Goal: Communication & Community: Participate in discussion

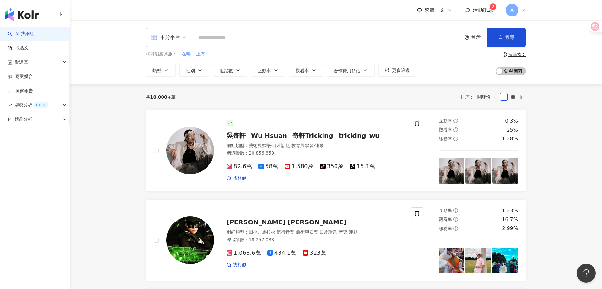
click at [485, 10] on span "活動訊息" at bounding box center [483, 10] width 20 height 6
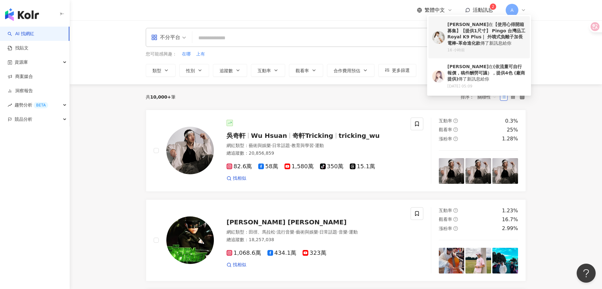
click at [497, 46] on div "楊敬亭 在 【使用心得開箱募集】【提供1尺寸】 Pingo 台灣品工 Royal K9 Plus｜ 外噴式負離子加長電棒-革命進化款 傳了新訊息給你" at bounding box center [487, 34] width 79 height 25
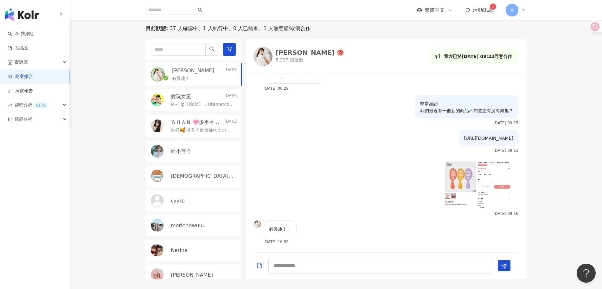
scroll to position [141, 0]
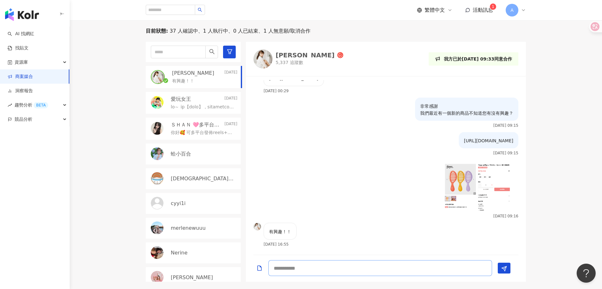
drag, startPoint x: 300, startPoint y: 266, endPoint x: 315, endPoint y: 264, distance: 14.8
click at [300, 266] on textarea at bounding box center [381, 268] width 224 height 16
type textarea "*"
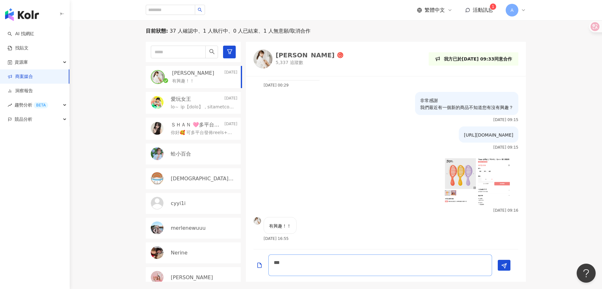
scroll to position [823, 0]
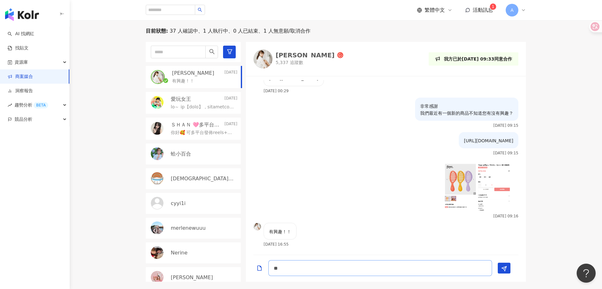
type textarea "*"
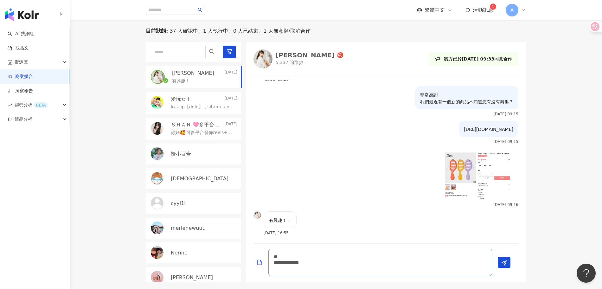
scroll to position [0, 0]
type textarea "**********"
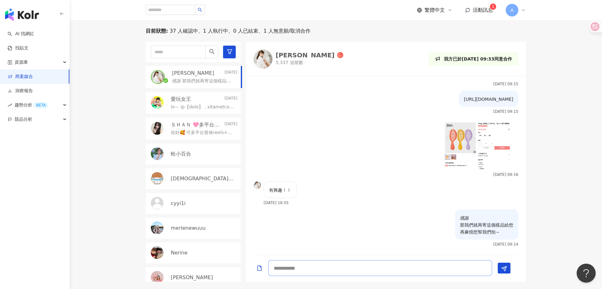
type textarea "*"
click at [302, 260] on textarea at bounding box center [381, 268] width 224 height 16
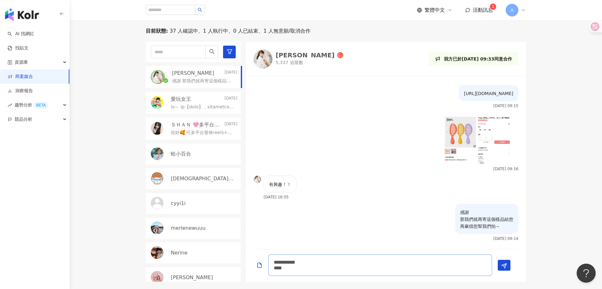
type textarea "**********"
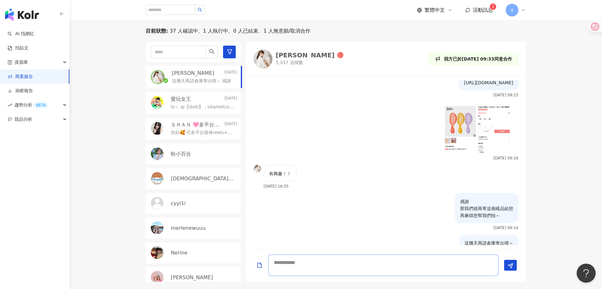
scroll to position [899, 0]
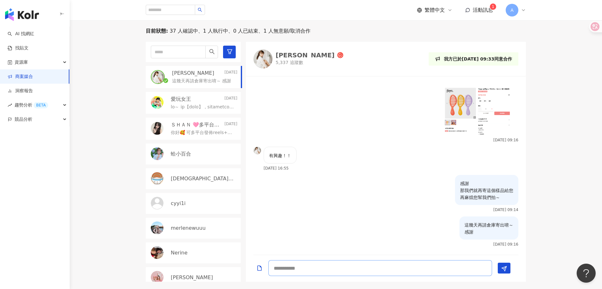
type textarea "*"
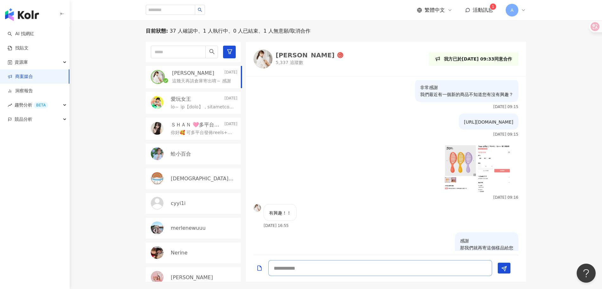
scroll to position [805, 0]
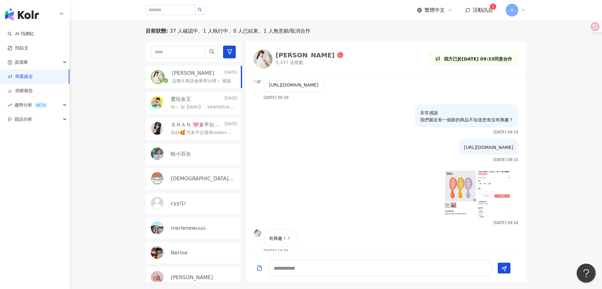
click at [27, 77] on link "商案媒合" at bounding box center [20, 77] width 25 height 6
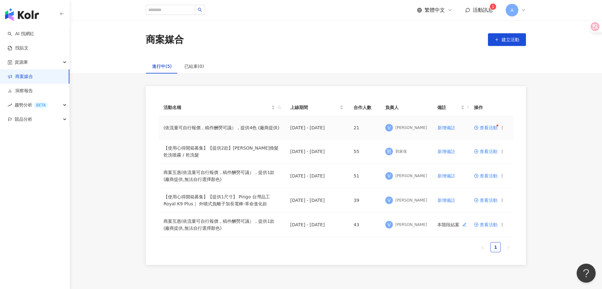
click at [485, 128] on span "查看活動" at bounding box center [485, 128] width 23 height 4
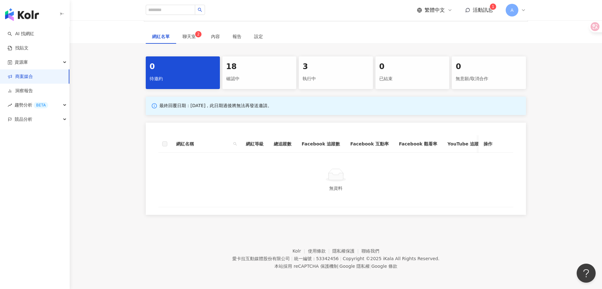
scroll to position [104, 0]
click at [185, 74] on div "待邀約" at bounding box center [183, 79] width 67 height 11
click at [260, 74] on div "確認中" at bounding box center [259, 79] width 67 height 11
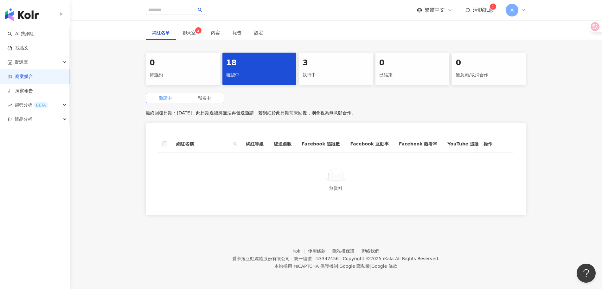
drag, startPoint x: 178, startPoint y: 71, endPoint x: 175, endPoint y: 61, distance: 10.2
click at [179, 71] on div "待邀約" at bounding box center [183, 75] width 67 height 11
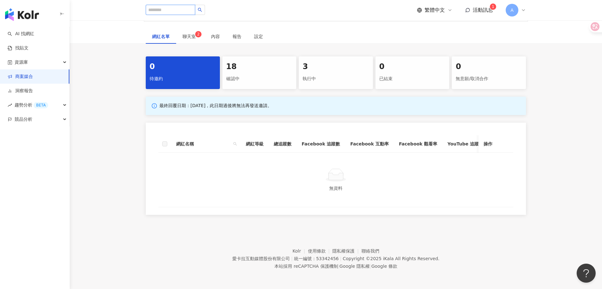
click at [173, 8] on input "search" at bounding box center [170, 10] width 49 height 10
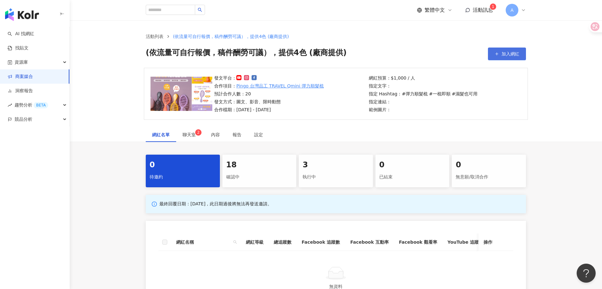
click at [506, 52] on span "加入網紅" at bounding box center [511, 53] width 18 height 5
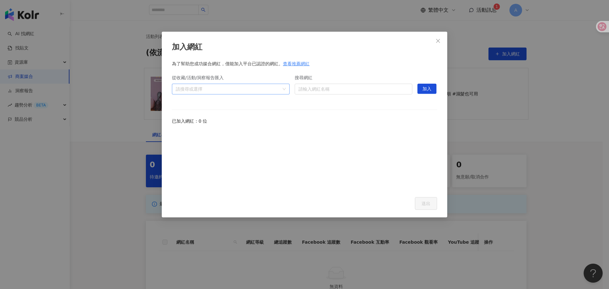
click at [226, 91] on div at bounding box center [227, 89] width 108 height 5
click at [322, 90] on input "搜尋網紅" at bounding box center [353, 89] width 110 height 10
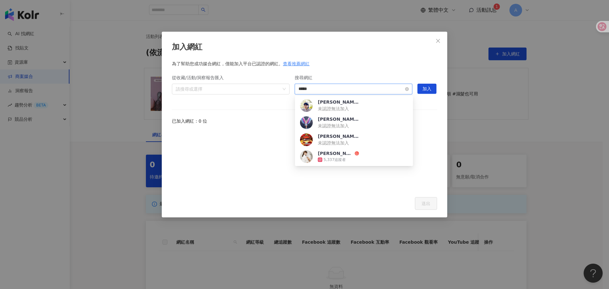
type input "***"
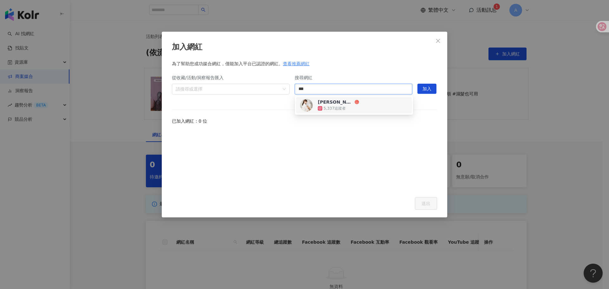
click at [340, 112] on div "楊敬亭 5,337 追蹤者" at bounding box center [353, 105] width 115 height 16
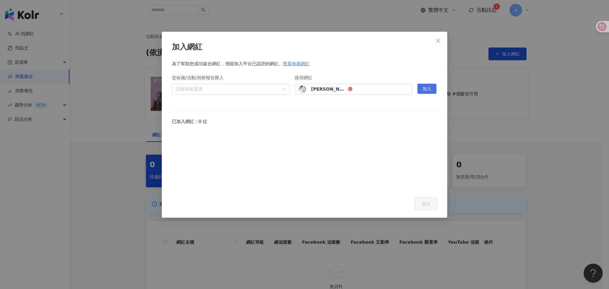
click at [428, 84] on span "加入" at bounding box center [426, 89] width 9 height 10
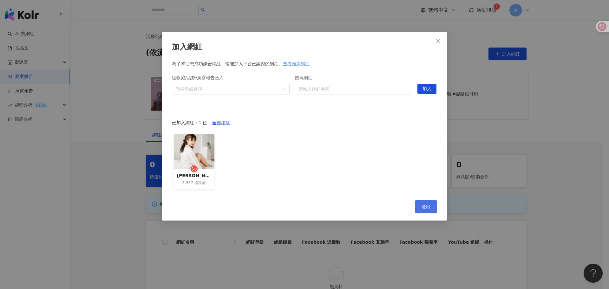
click at [427, 202] on button "送出" at bounding box center [426, 206] width 22 height 13
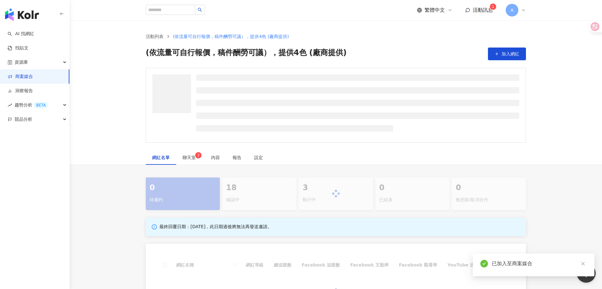
click at [589, 178] on div "0 待邀約 18 確認中 3 執行中 0 已結束 0 無意願/取消合作 最終回覆日期：2025/12/31，此日期過後將無法再發送邀請。 網紅名稱 網紅等級 …" at bounding box center [336, 257] width 533 height 159
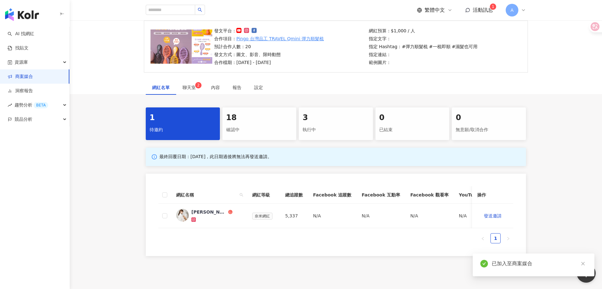
scroll to position [61, 0]
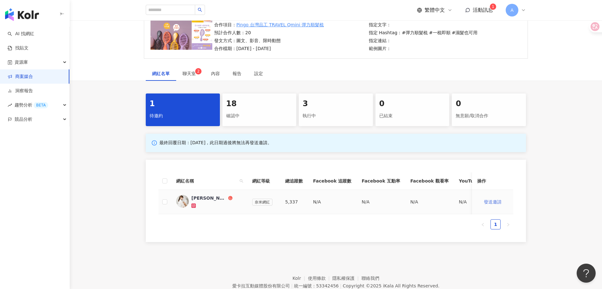
click at [496, 201] on span "發送邀請" at bounding box center [493, 201] width 18 height 5
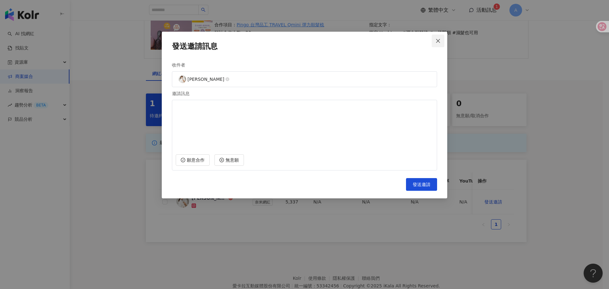
click at [436, 39] on icon "close" at bounding box center [437, 40] width 5 height 5
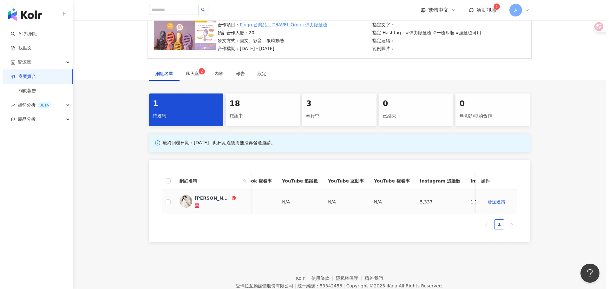
scroll to position [0, 272]
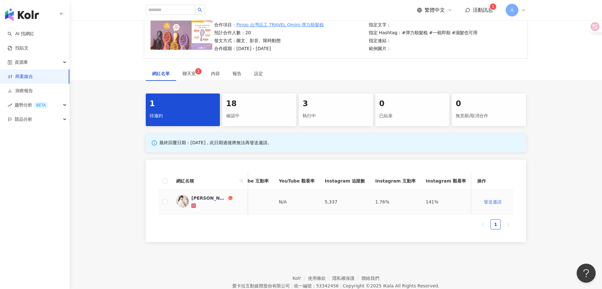
click at [500, 203] on span "發送邀請" at bounding box center [493, 201] width 18 height 5
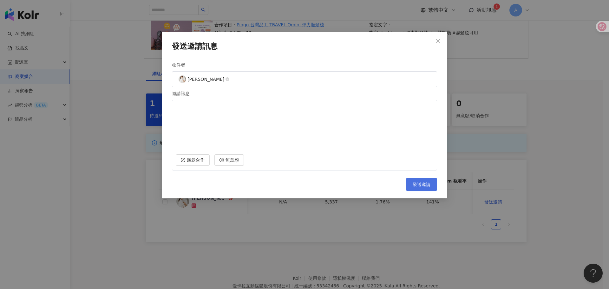
click at [429, 185] on span "發送邀請" at bounding box center [422, 184] width 18 height 5
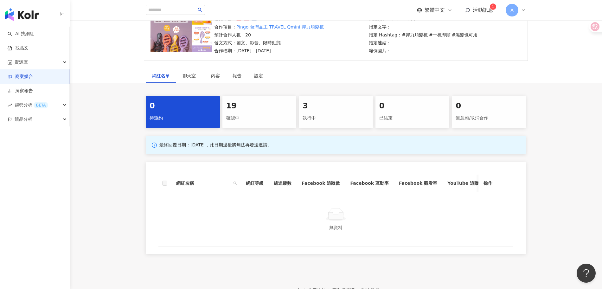
scroll to position [78, 0]
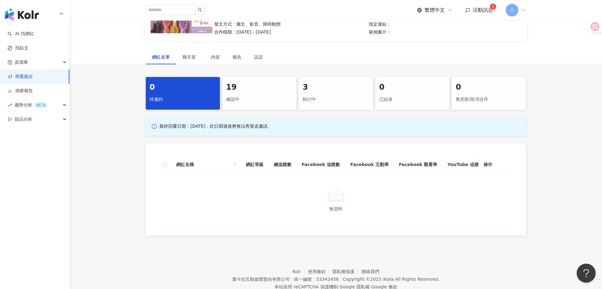
click at [263, 101] on div "確認中" at bounding box center [259, 99] width 67 height 11
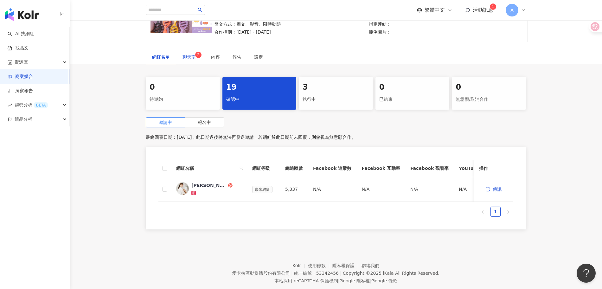
click at [192, 59] on span "聊天室 2" at bounding box center [191, 57] width 16 height 4
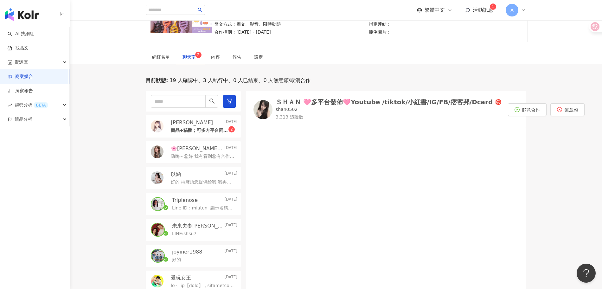
click at [197, 122] on div "黃靜靜Ivy 2025/9/13" at bounding box center [204, 122] width 67 height 7
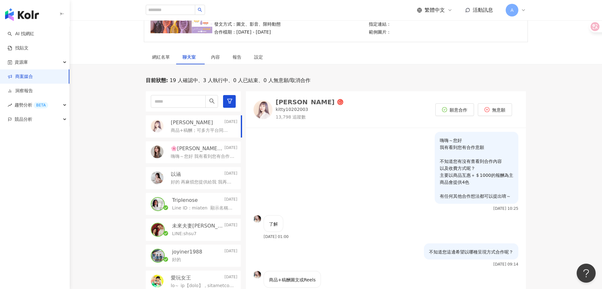
scroll to position [33, 0]
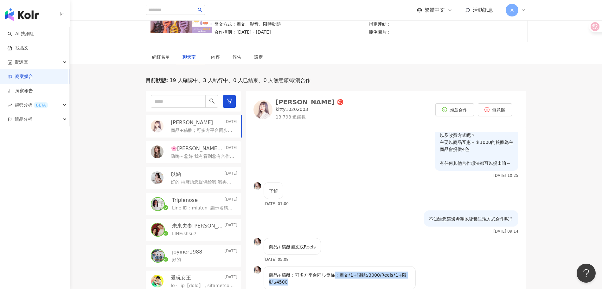
drag, startPoint x: 333, startPoint y: 274, endPoint x: 397, endPoint y: 278, distance: 64.2
click at [397, 278] on p "商品+稿酬；可多方平台同步發佈；圖文*1+限動$3000/Reels*1+限動$4500" at bounding box center [339, 279] width 141 height 14
click at [421, 276] on div "商品+稿酬；可多方平台同步發佈；圖文*1+限動$3000/Reels*1+限動$4500 2025/9/13 05:09" at bounding box center [347, 281] width 167 height 31
click at [595, 152] on div "目前狀態 : 19 人確認中、3 人執行中、0 人已結束、0 人無意願/取消合作 黃靜靜Ivy 2025/9/13 商品+稿酬；可多方平台同步發佈；圖文*1+…" at bounding box center [336, 204] width 533 height 254
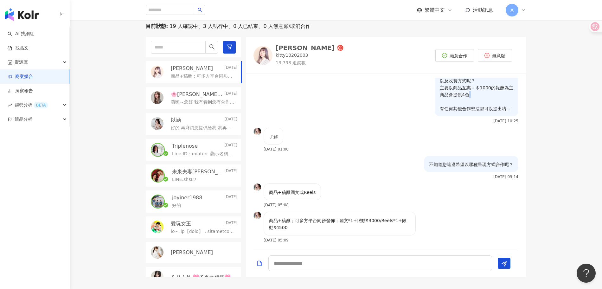
scroll to position [134, 0]
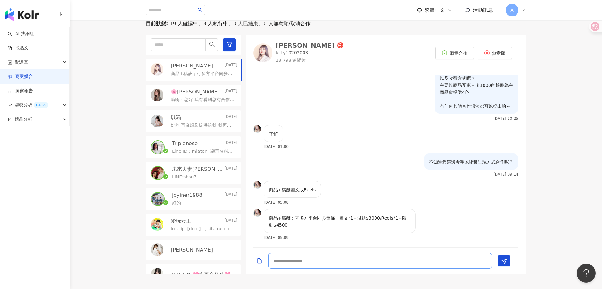
click at [339, 259] on textarea at bounding box center [381, 261] width 224 height 16
click at [347, 259] on textarea at bounding box center [381, 261] width 224 height 16
click at [331, 266] on textarea at bounding box center [381, 261] width 224 height 16
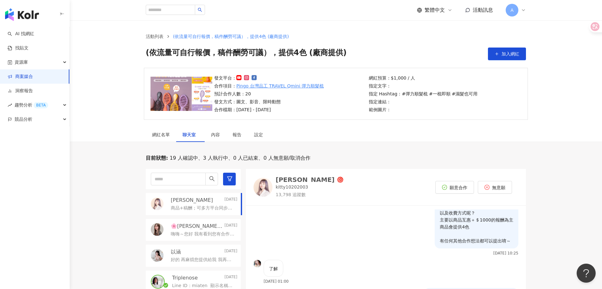
scroll to position [0, 0]
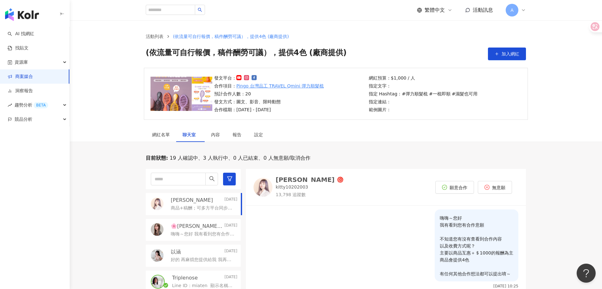
click at [582, 227] on div "目前狀態 : 19 人確認中、3 人執行中、0 人已結束、0 人無意願/取消合作 黃靜靜Ivy 2025/9/13 商品+稿酬；可多方平台同步發佈；圖文*1+…" at bounding box center [336, 282] width 533 height 254
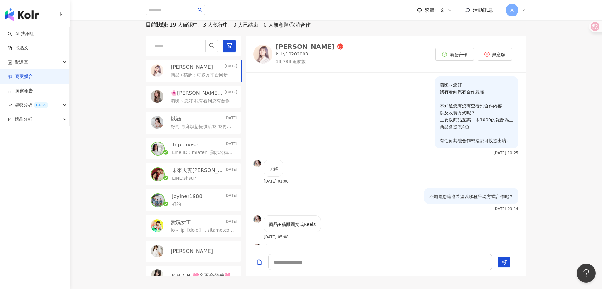
scroll to position [142, 0]
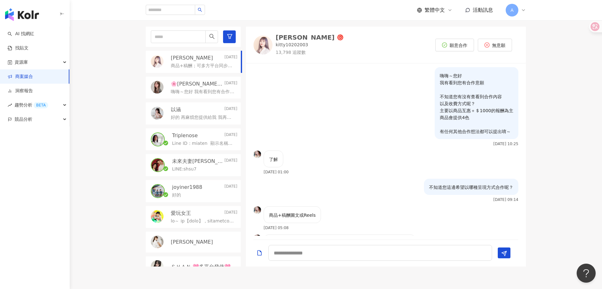
click at [209, 85] on div "🌸蔡鴨鴨🌸 2025/9/12" at bounding box center [204, 84] width 67 height 7
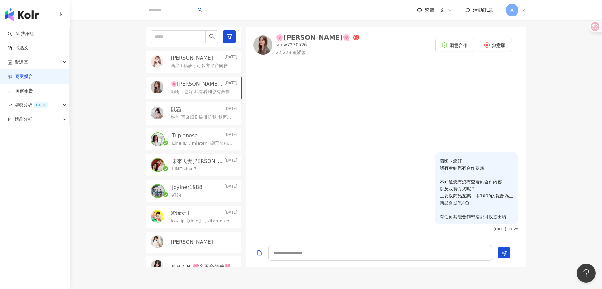
click at [205, 65] on p "商品+稿酬；可多方平台同步發佈；圖文*1+限動$3000/Reels*1+限動$4500" at bounding box center [203, 66] width 64 height 6
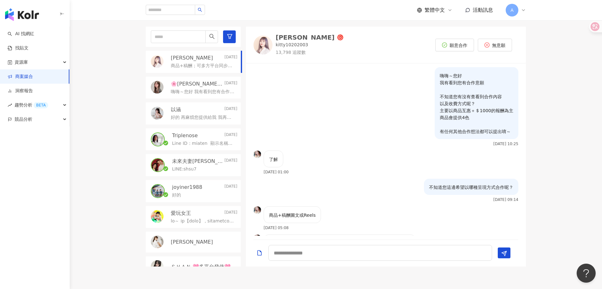
scroll to position [33, 0]
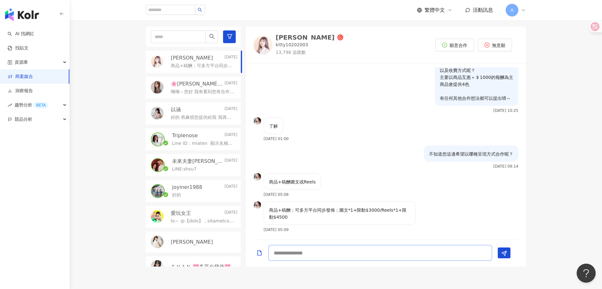
click at [321, 256] on textarea at bounding box center [381, 253] width 224 height 16
type textarea "*"
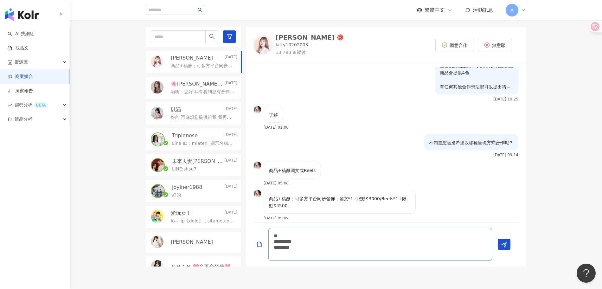
scroll to position [50, 0]
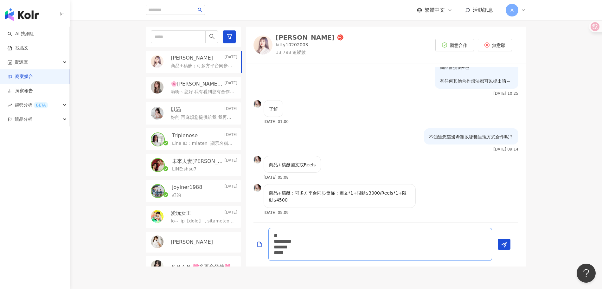
type textarea "** ********* ******* ***"
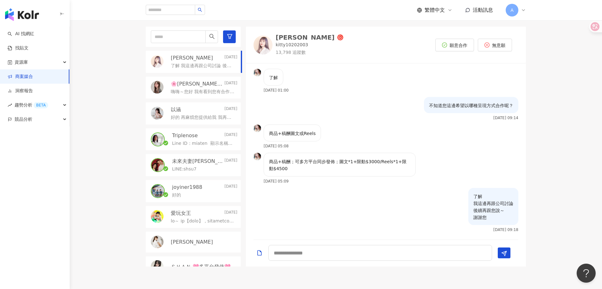
click at [333, 190] on div "了解 我這邊再跟公司討論 後續再跟您說～ 謝謝您 2025/9/15 09:18" at bounding box center [386, 212] width 280 height 49
drag, startPoint x: 271, startPoint y: 160, endPoint x: 306, endPoint y: 166, distance: 35.5
click at [306, 166] on p "商品+稿酬；可多方平台同步發佈；圖文*1+限動$3000/Reels*1+限動$4500" at bounding box center [339, 165] width 141 height 14
copy p "商品+稿酬；可多方平台同步發佈；圖文*1+限動$3000/Reels*1+限動$4500"
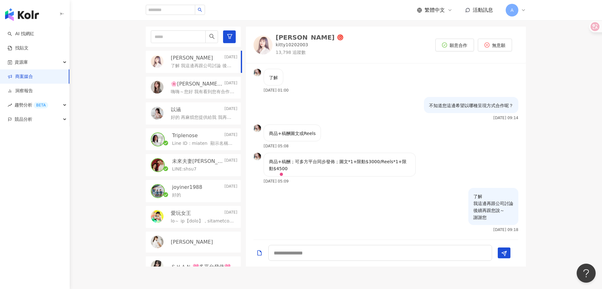
click at [349, 85] on div "了解 2025/9/12 01:00" at bounding box center [386, 83] width 280 height 28
click at [290, 42] on p "kitty10202003" at bounding box center [292, 45] width 33 height 6
click at [337, 257] on textarea at bounding box center [381, 253] width 224 height 16
type textarea "*"
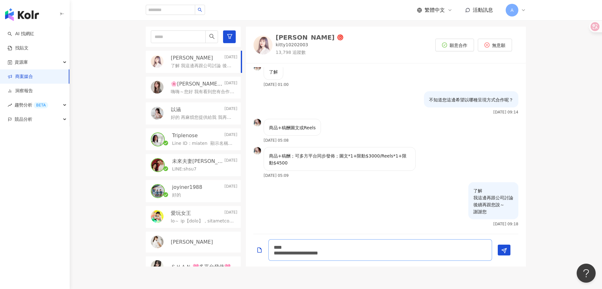
type textarea "**********"
type textarea "*"
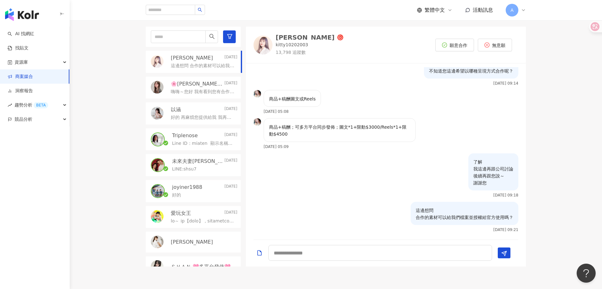
click at [33, 75] on link "商案媒合" at bounding box center [20, 77] width 25 height 6
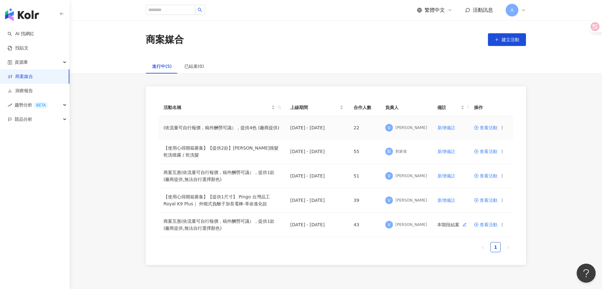
click at [492, 129] on span "查看活動" at bounding box center [485, 128] width 23 height 4
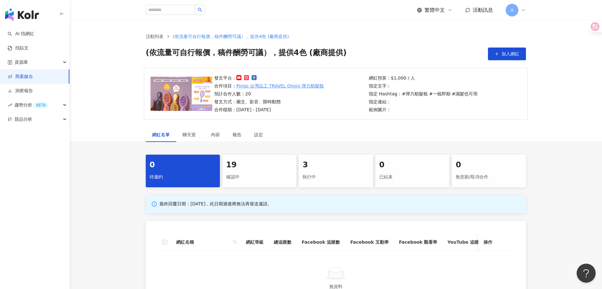
click at [273, 170] on div "19" at bounding box center [259, 165] width 67 height 11
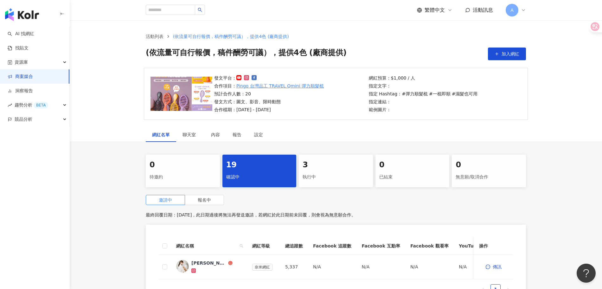
scroll to position [98, 0]
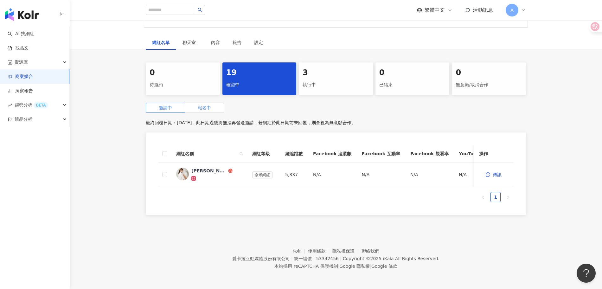
click at [217, 103] on label "報名中" at bounding box center [204, 108] width 39 height 10
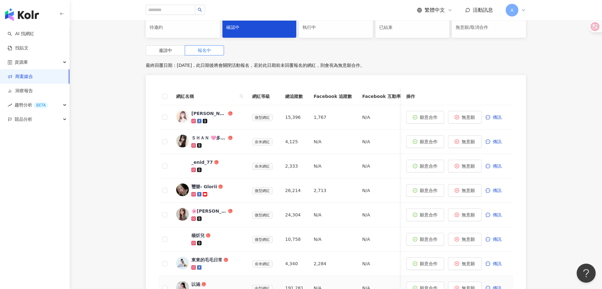
scroll to position [140, 0]
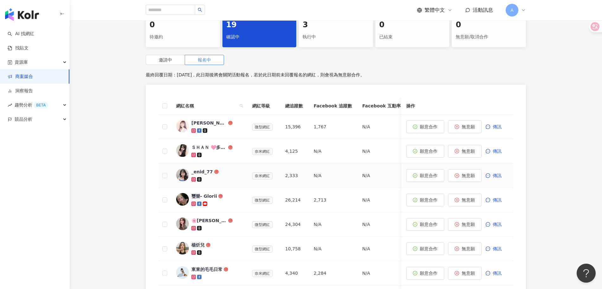
click at [182, 174] on img at bounding box center [182, 175] width 13 height 13
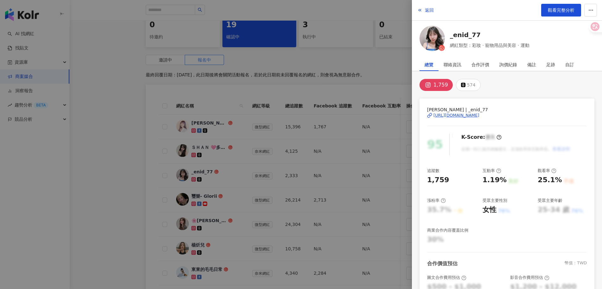
click at [322, 178] on div at bounding box center [301, 144] width 602 height 289
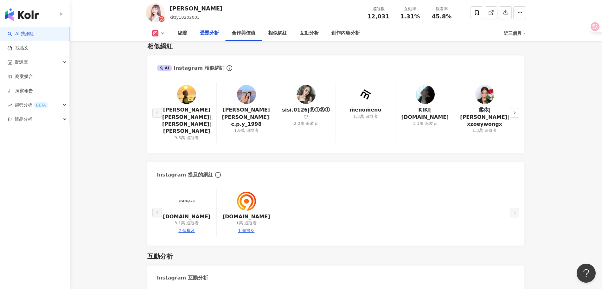
scroll to position [48, 0]
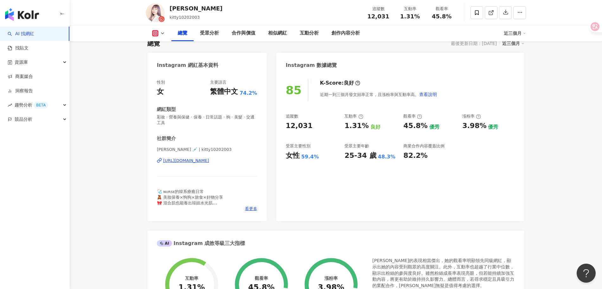
drag, startPoint x: 259, startPoint y: 161, endPoint x: 163, endPoint y: 163, distance: 96.7
click at [163, 163] on div "性別 女 主要語言 繁體中文 74.2% 網紅類型 彩妝 · 營養與保健 · 保養 · 日常話題 · 狗 · 美髮 · 交通工具 社群簡介 [PERSON_N…" at bounding box center [207, 147] width 120 height 148
copy div "[URL][DOMAIN_NAME]"
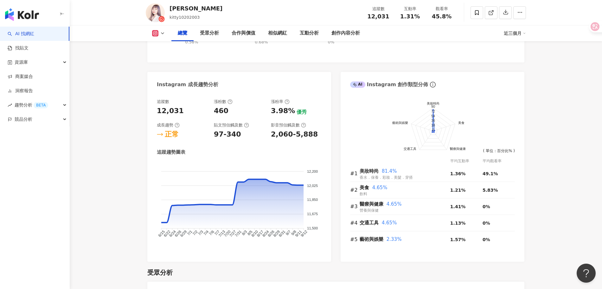
scroll to position [329, 0]
